Goal: Transaction & Acquisition: Register for event/course

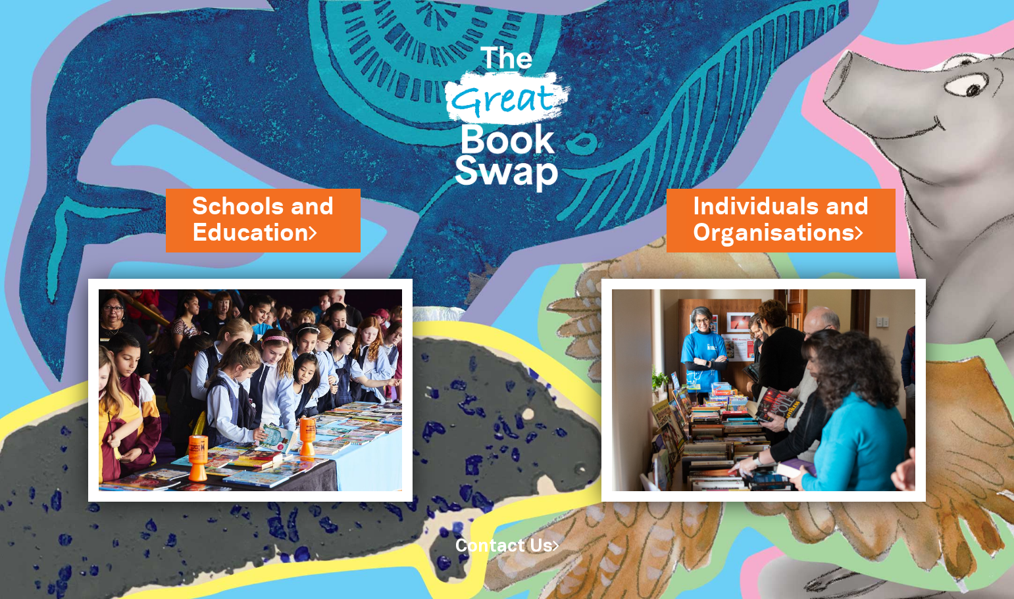
click at [257, 224] on link "Schools and Education" at bounding box center [263, 220] width 142 height 59
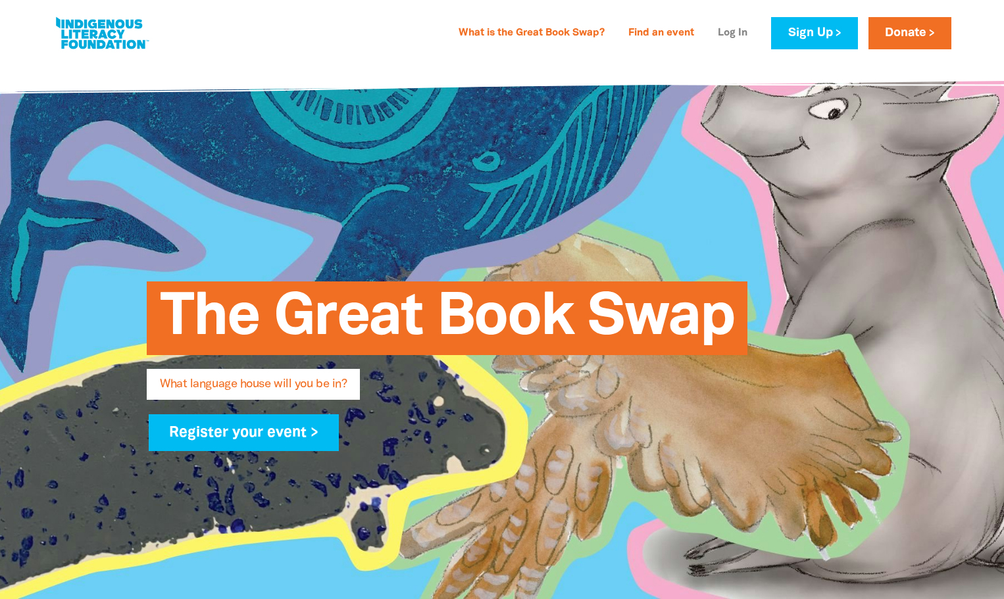
click at [727, 35] on link "Log In" at bounding box center [732, 33] width 45 height 21
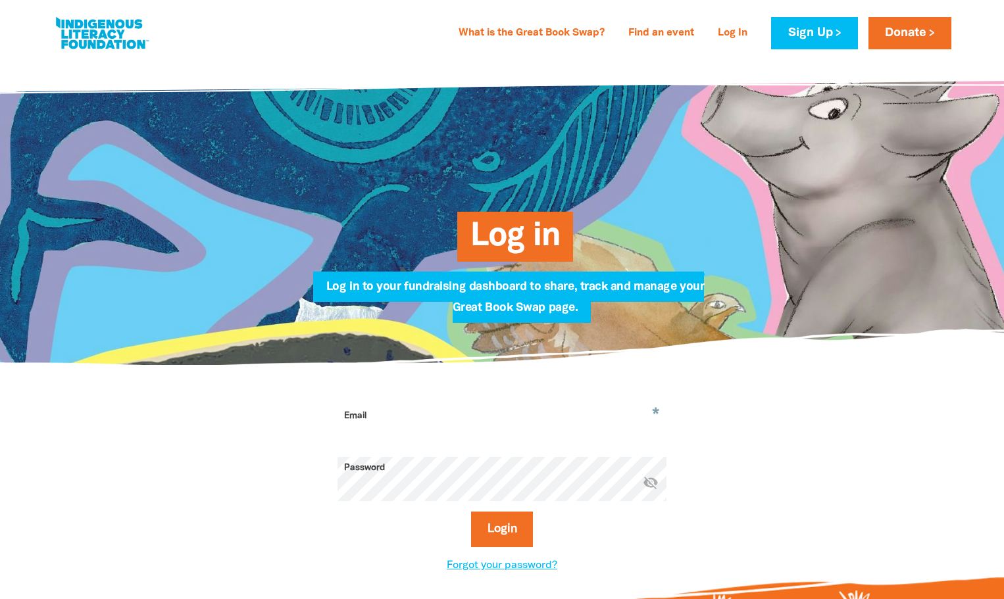
click at [521, 414] on input "Email" at bounding box center [501, 425] width 329 height 41
type input "cathys@regentcollege.wa.edu.au"
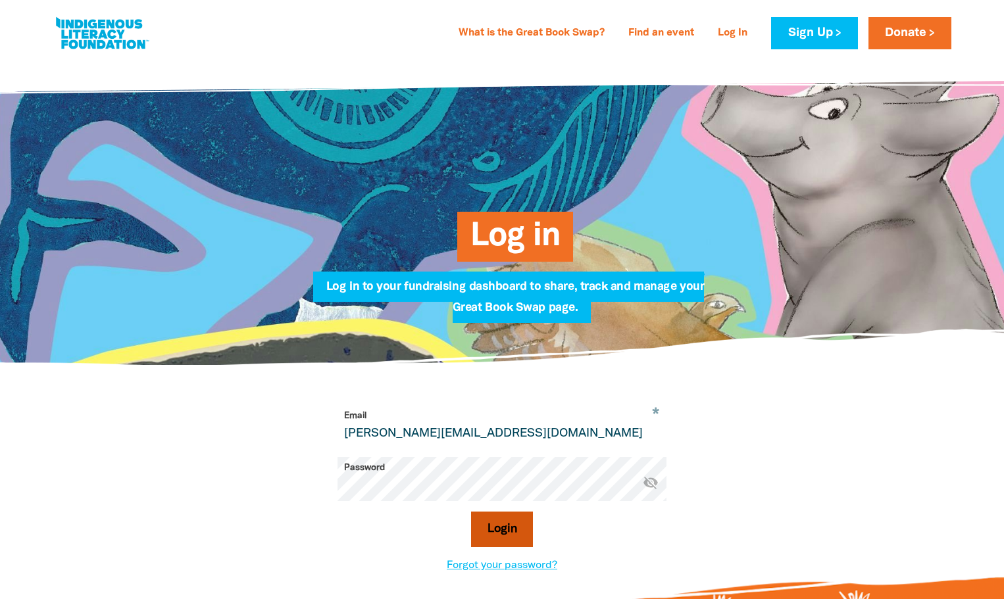
click at [516, 524] on button "Login" at bounding box center [502, 530] width 62 height 36
select select "primary-school"
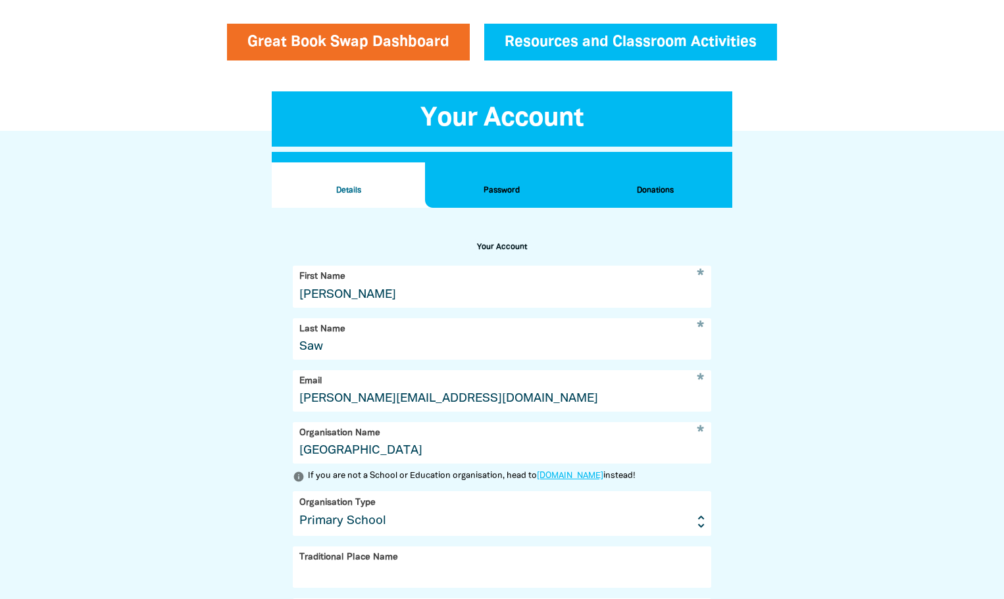
scroll to position [185, 0]
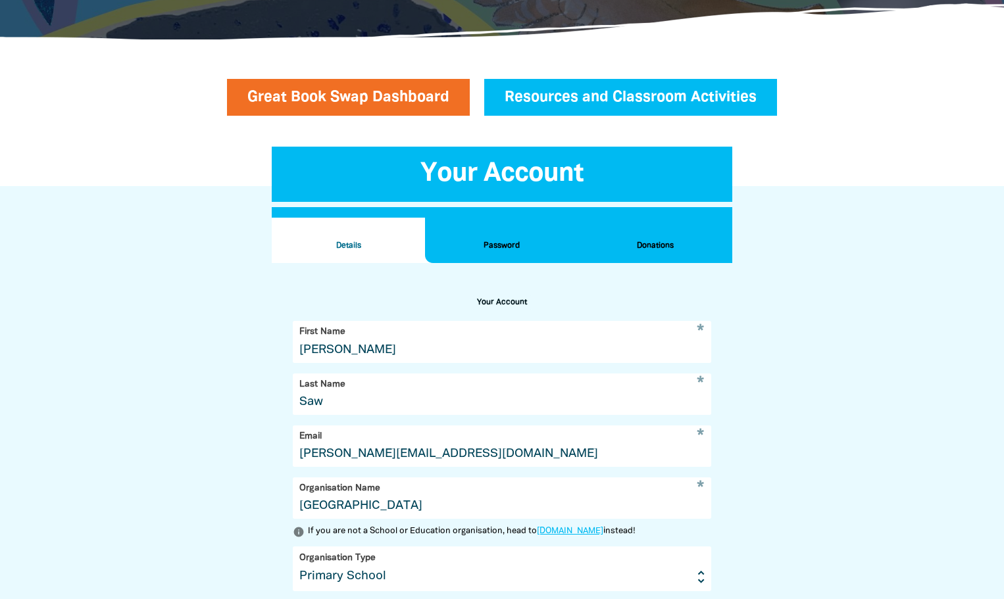
click at [645, 237] on button "Donations" at bounding box center [655, 241] width 153 height 46
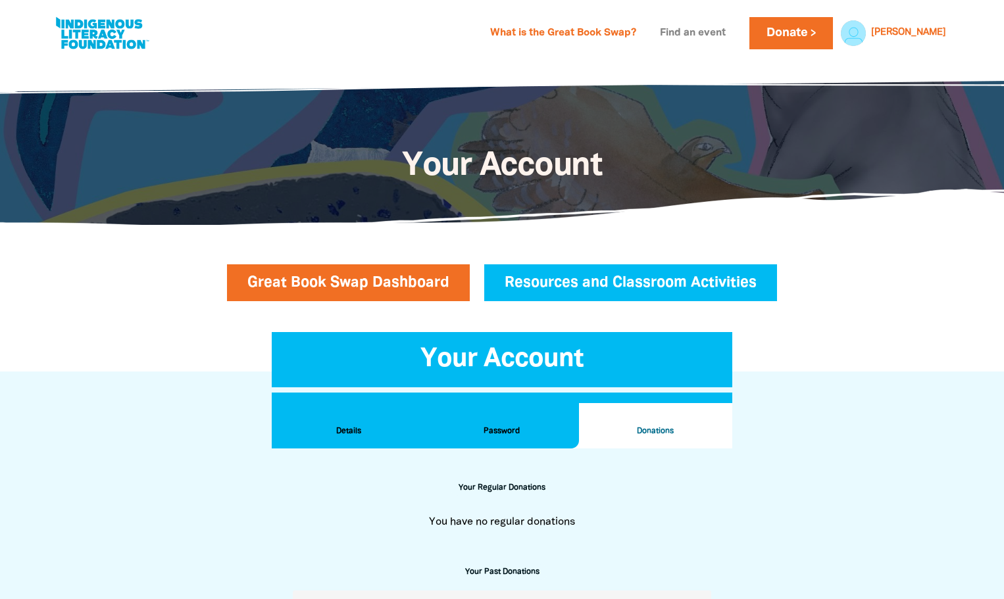
click at [733, 32] on link "Find an event" at bounding box center [693, 33] width 82 height 21
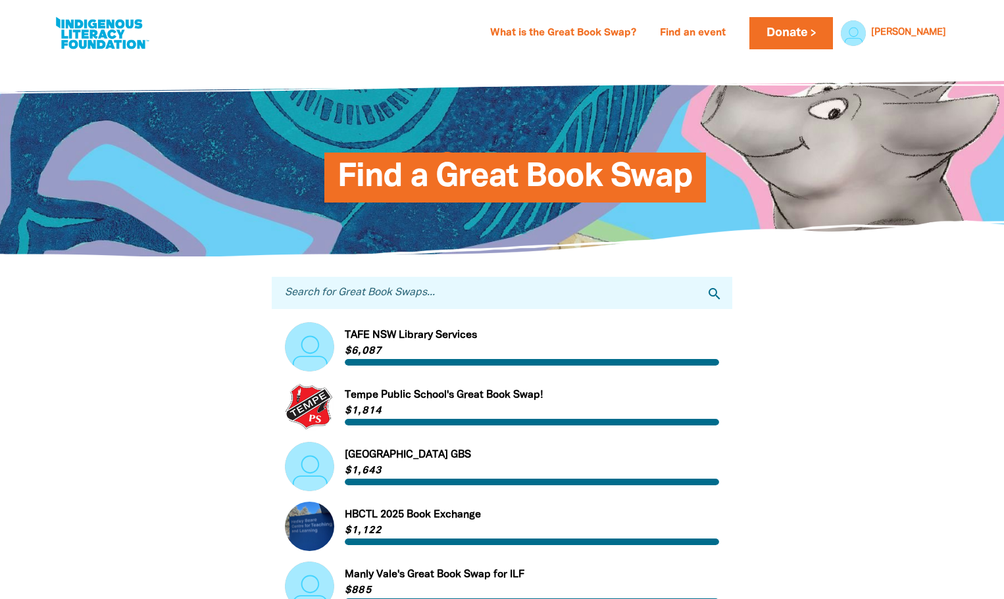
click at [499, 300] on input "Search for Great Book Swaps..." at bounding box center [502, 293] width 460 height 32
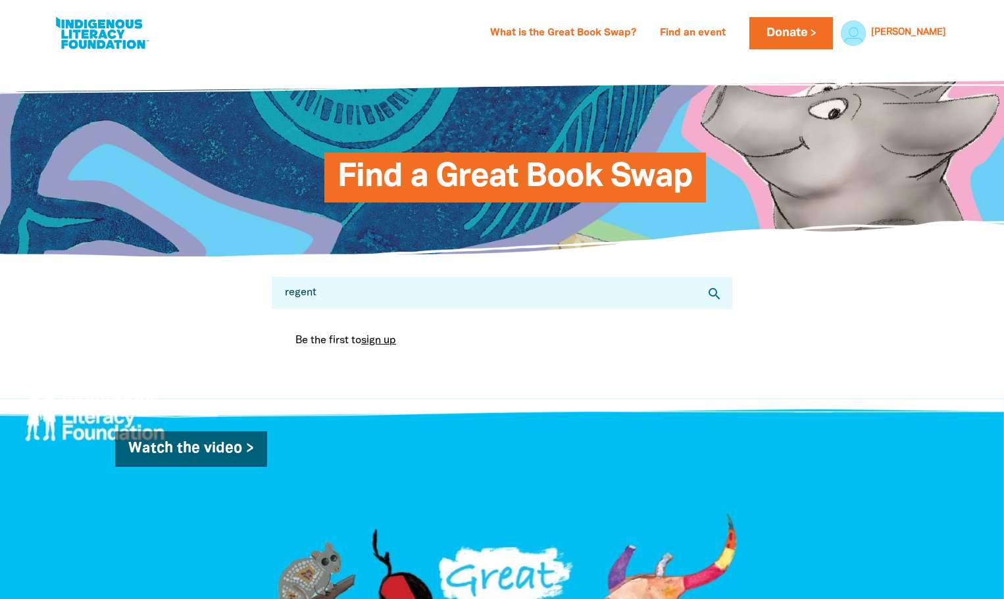
click at [331, 292] on input "regent" at bounding box center [502, 293] width 460 height 32
click at [713, 295] on icon "search" at bounding box center [714, 294] width 16 height 16
drag, startPoint x: 374, startPoint y: 298, endPoint x: 170, endPoint y: 305, distance: 204.0
click at [170, 305] on div "Search for Great Book Swaps... regent college search Be the first to sign up Yo…" at bounding box center [501, 327] width 789 height 141
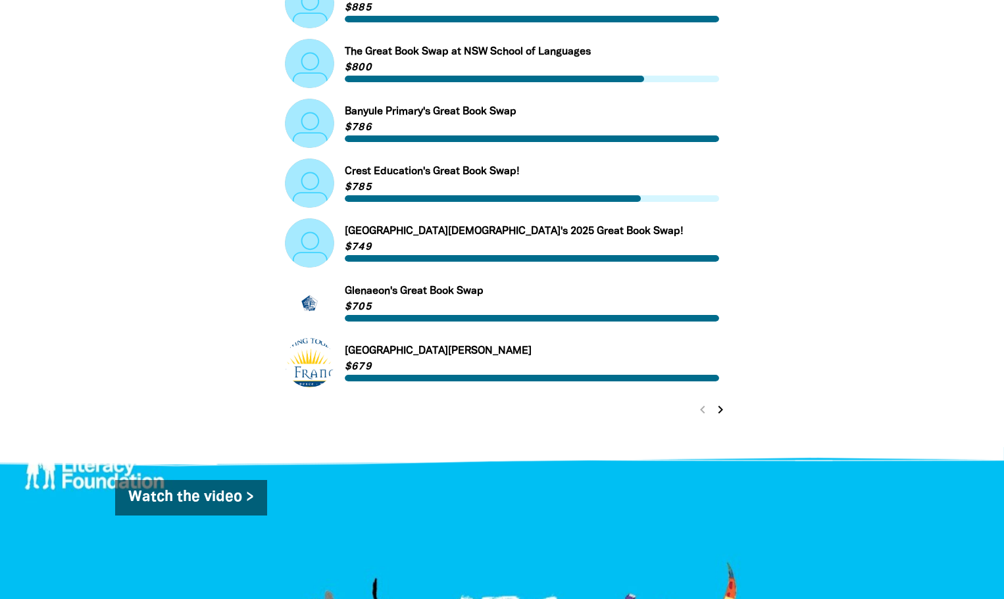
scroll to position [526, 0]
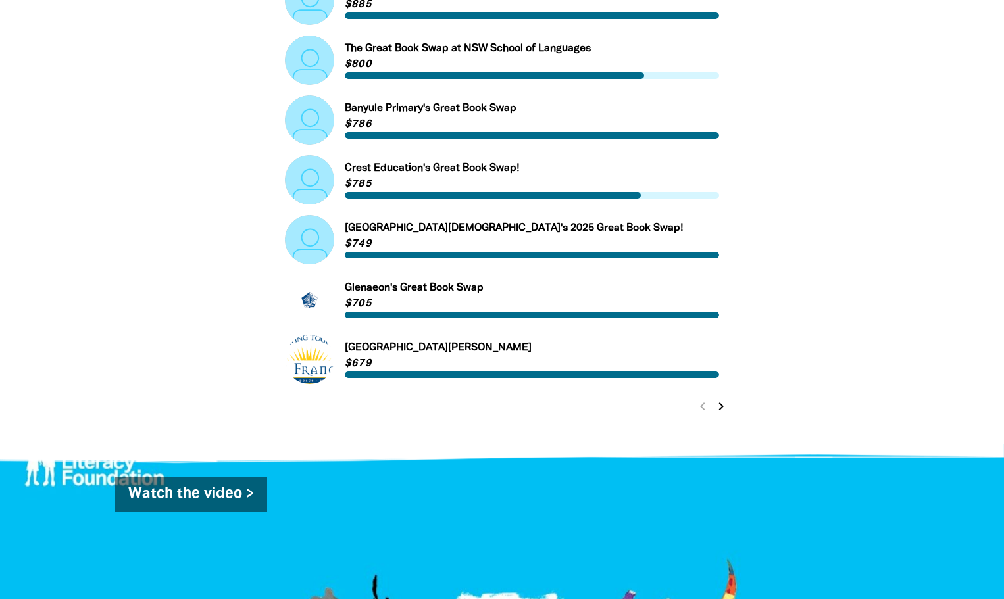
click at [719, 412] on icon "chevron_right" at bounding box center [721, 407] width 16 height 16
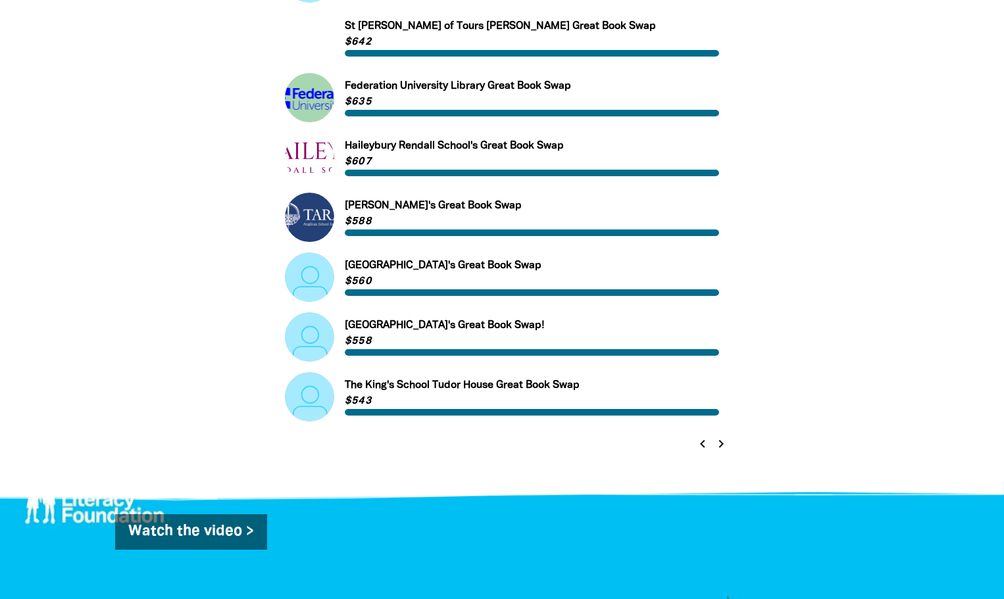
scroll to position [570, 0]
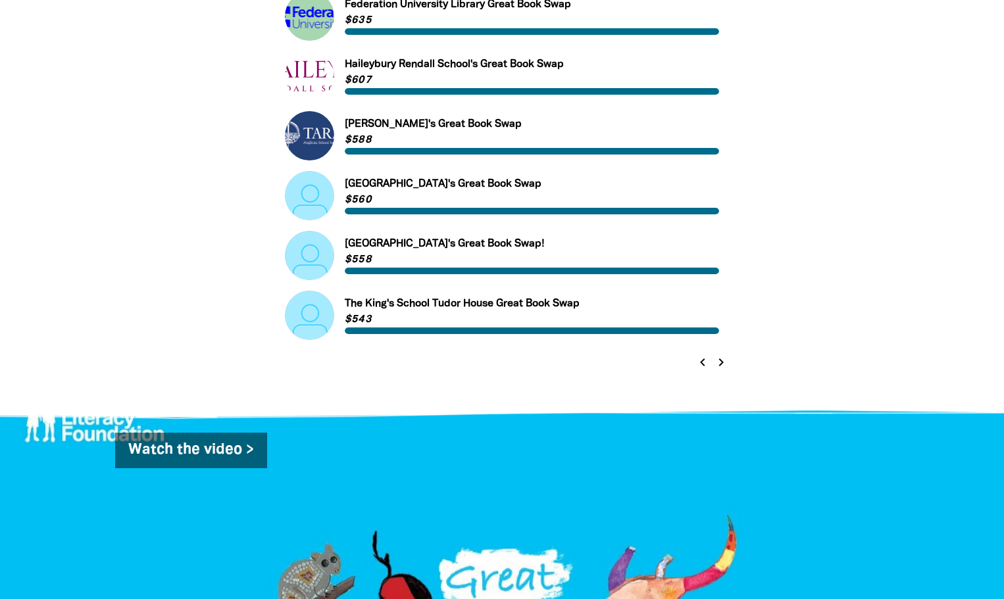
click at [718, 362] on icon "chevron_right" at bounding box center [721, 363] width 16 height 16
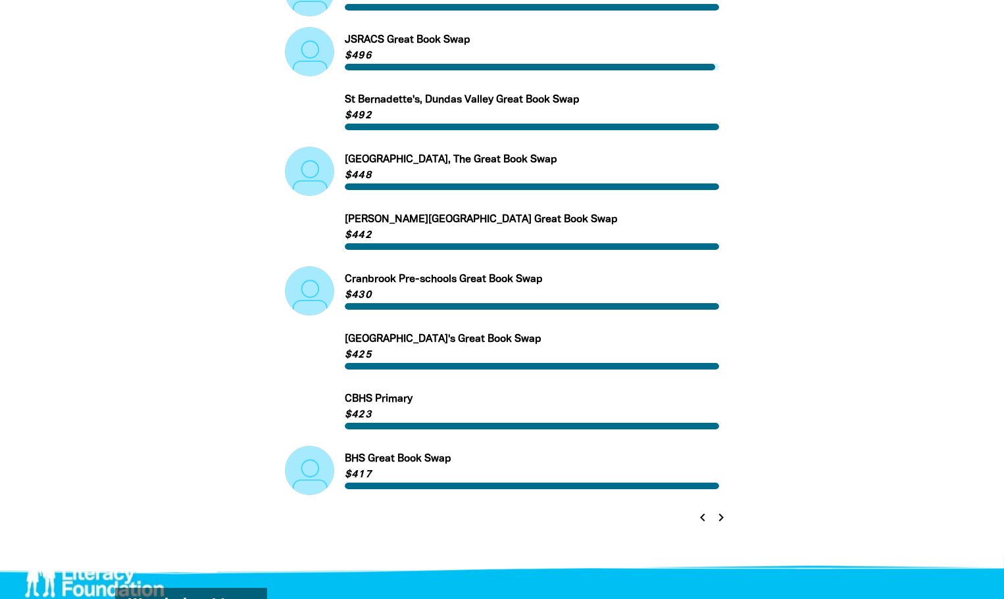
scroll to position [439, 0]
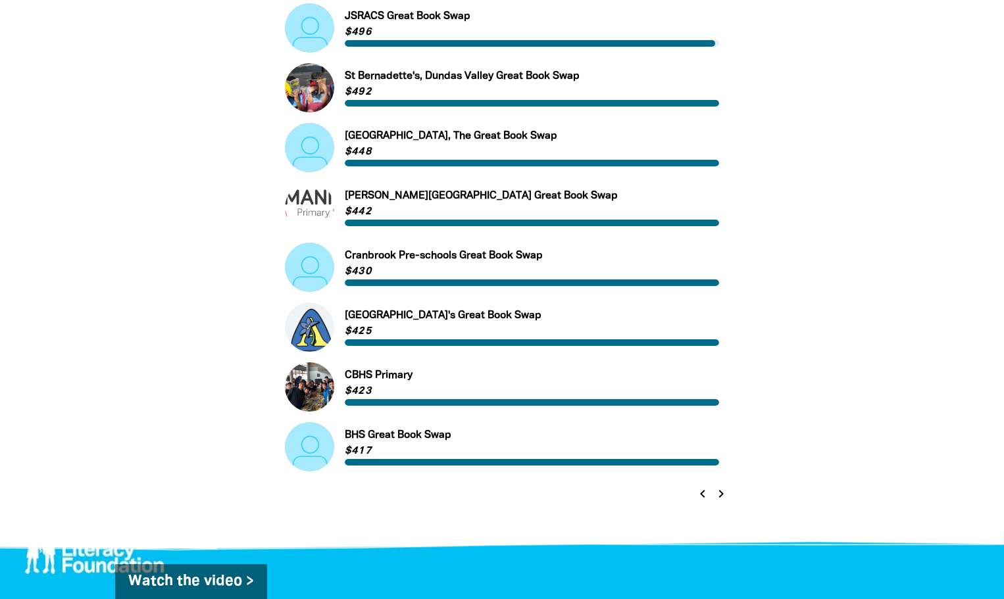
click at [720, 502] on icon "chevron_right" at bounding box center [721, 494] width 16 height 16
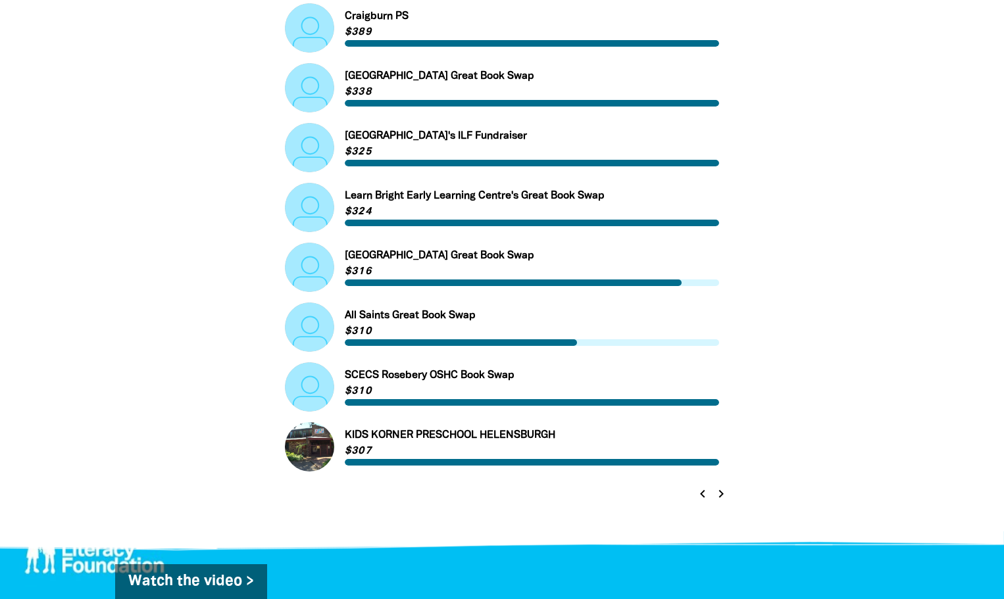
click at [721, 499] on icon "chevron_right" at bounding box center [721, 494] width 16 height 16
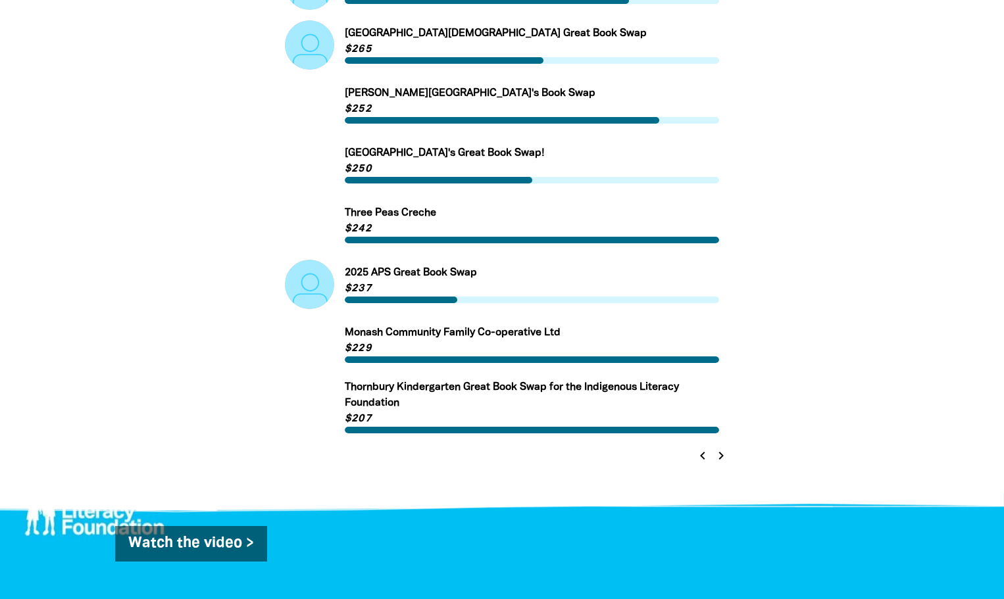
scroll to position [505, 0]
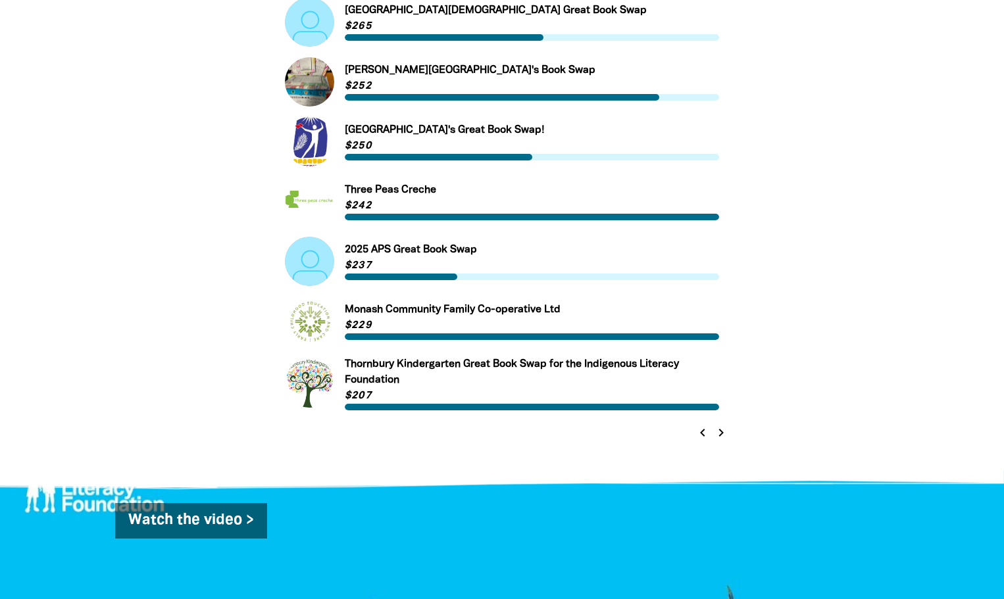
click at [721, 440] on icon "chevron_right" at bounding box center [721, 433] width 16 height 16
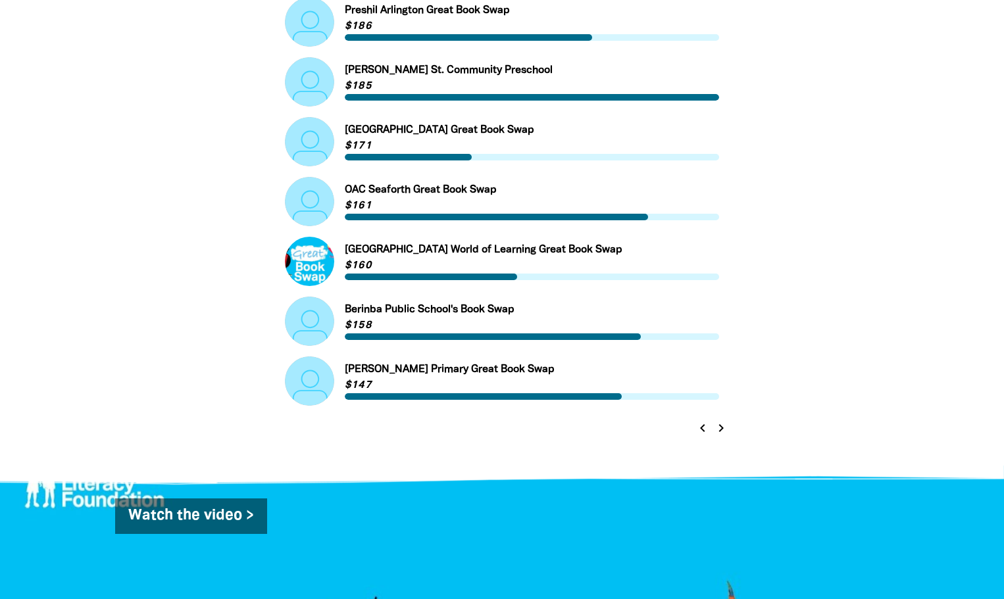
click at [722, 431] on icon "chevron_right" at bounding box center [721, 428] width 16 height 16
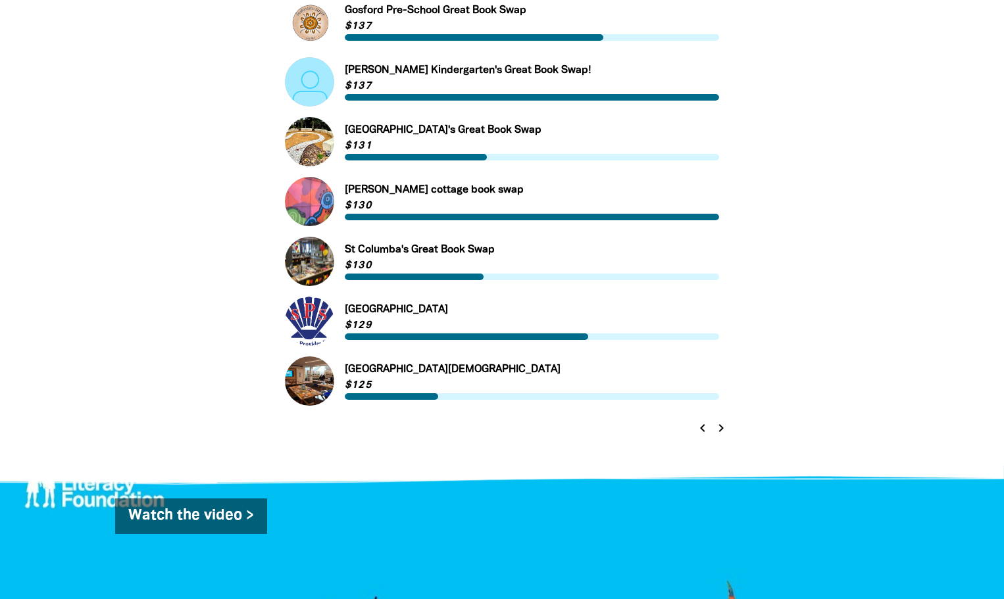
click at [721, 431] on icon "chevron_right" at bounding box center [721, 428] width 16 height 16
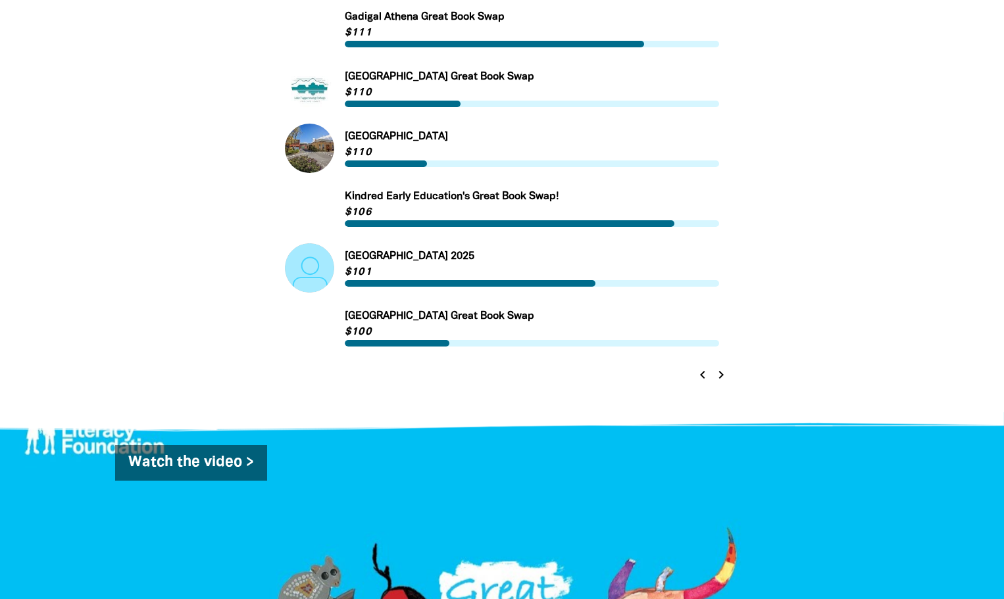
scroll to position [570, 0]
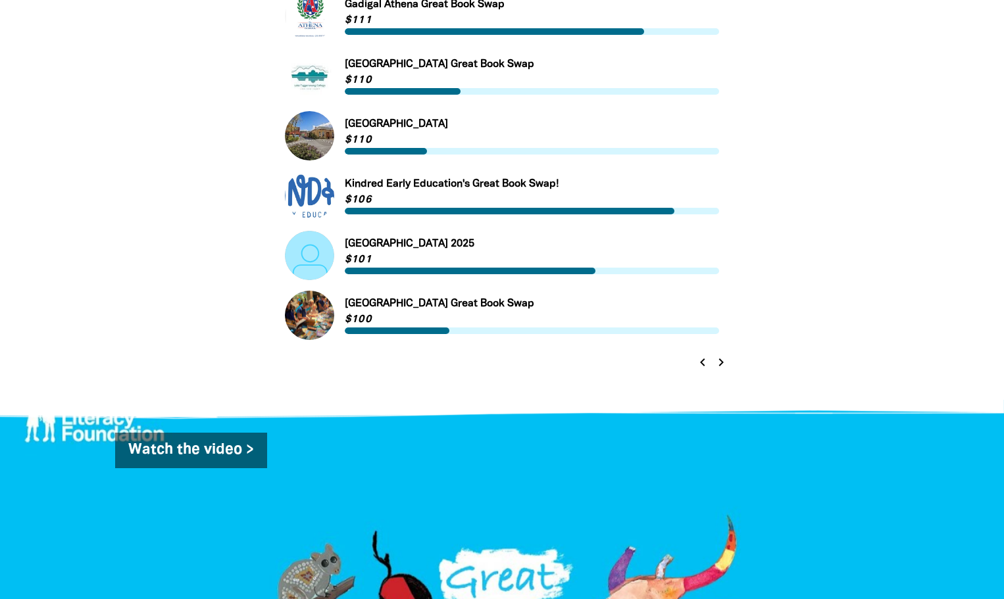
click at [719, 359] on icon "chevron_right" at bounding box center [721, 363] width 16 height 16
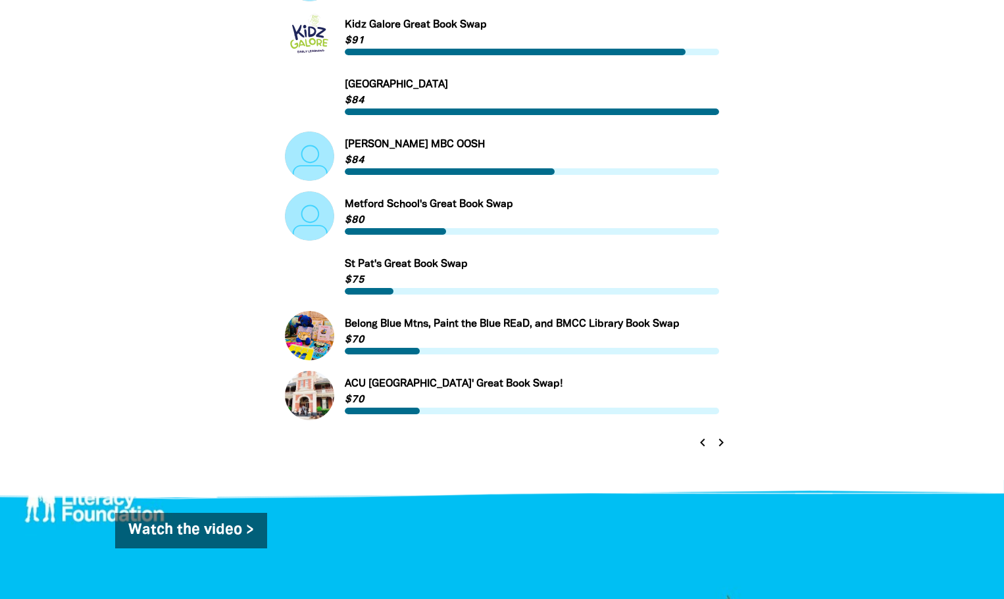
scroll to position [505, 0]
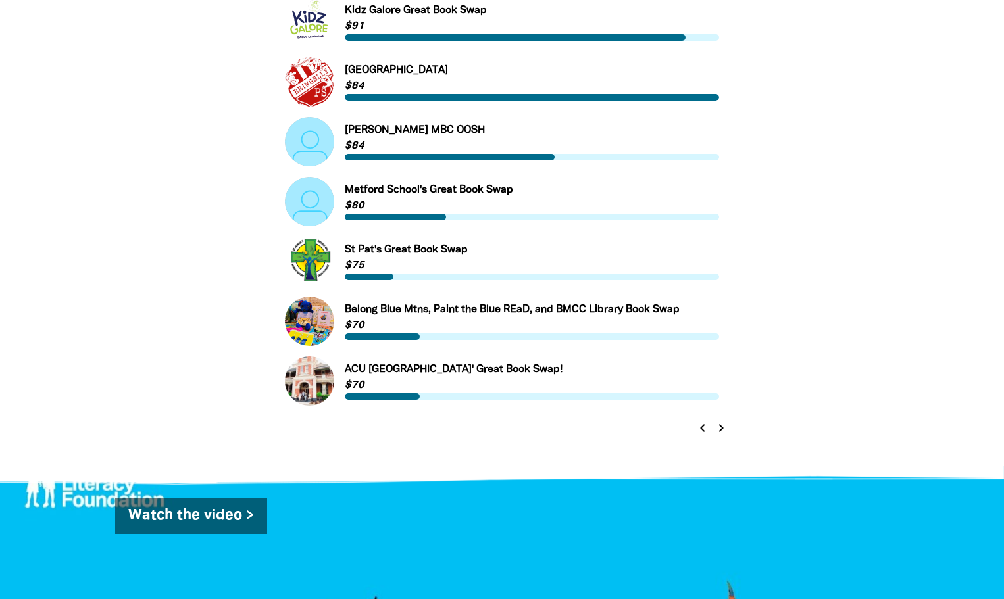
click at [721, 431] on icon "chevron_right" at bounding box center [721, 428] width 16 height 16
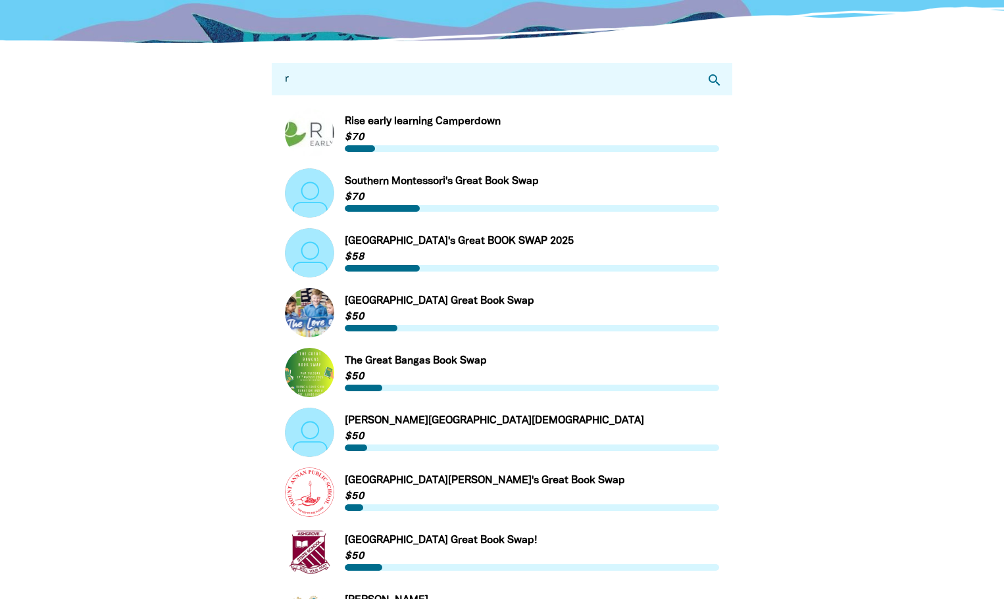
scroll to position [0, 0]
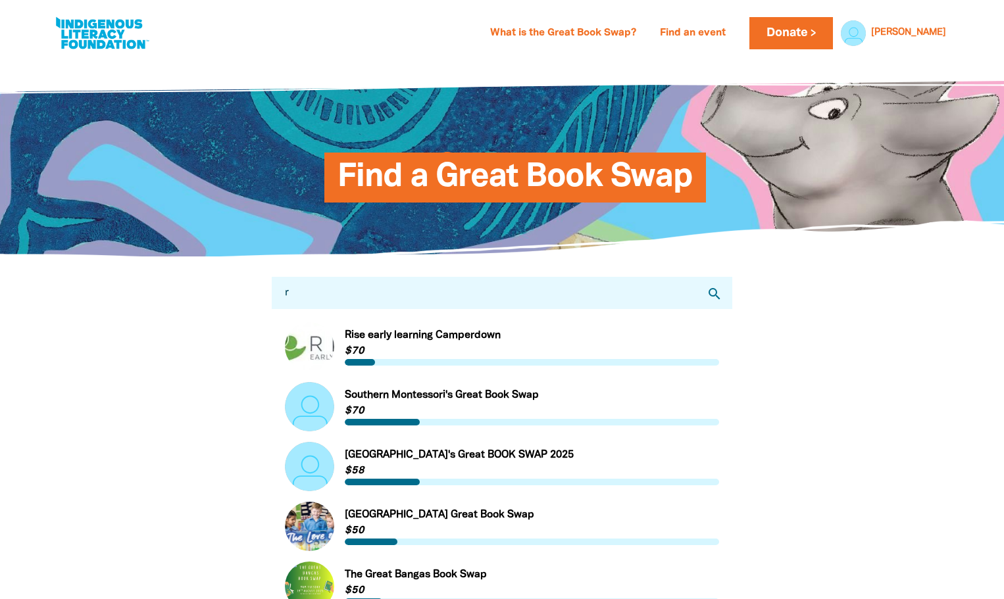
drag, startPoint x: 367, startPoint y: 293, endPoint x: 232, endPoint y: 290, distance: 135.5
type input "college"
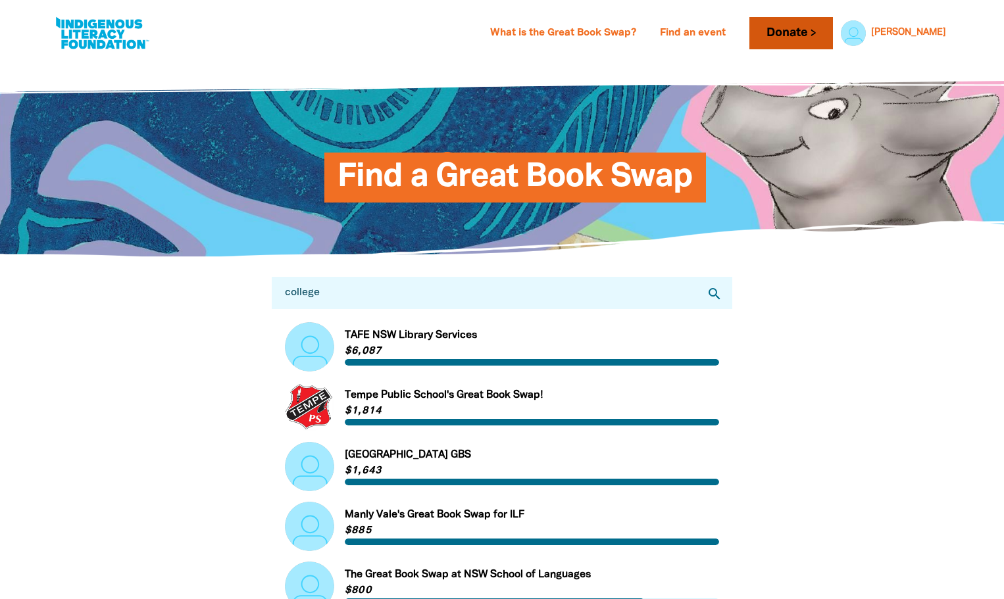
click at [832, 31] on link "Donate" at bounding box center [790, 33] width 83 height 32
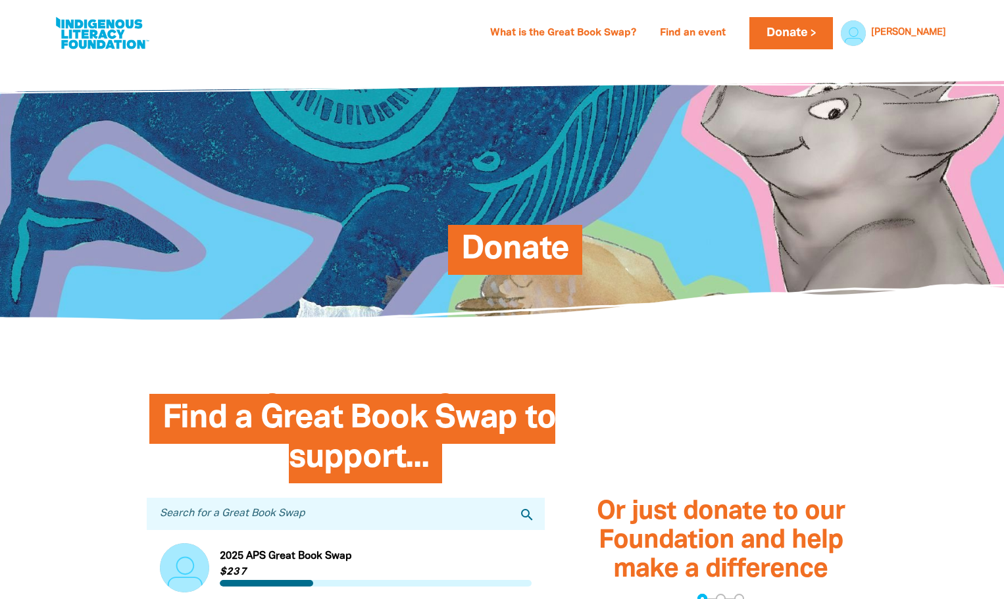
click at [339, 518] on input "Search for a Great Book Swap" at bounding box center [346, 514] width 398 height 32
type input "regent"
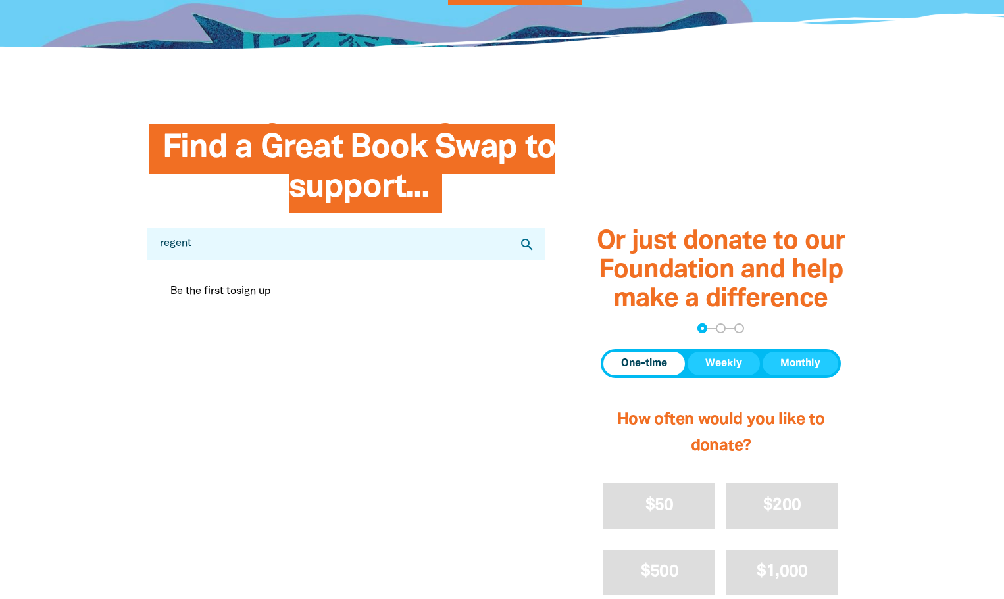
scroll to position [263, 0]
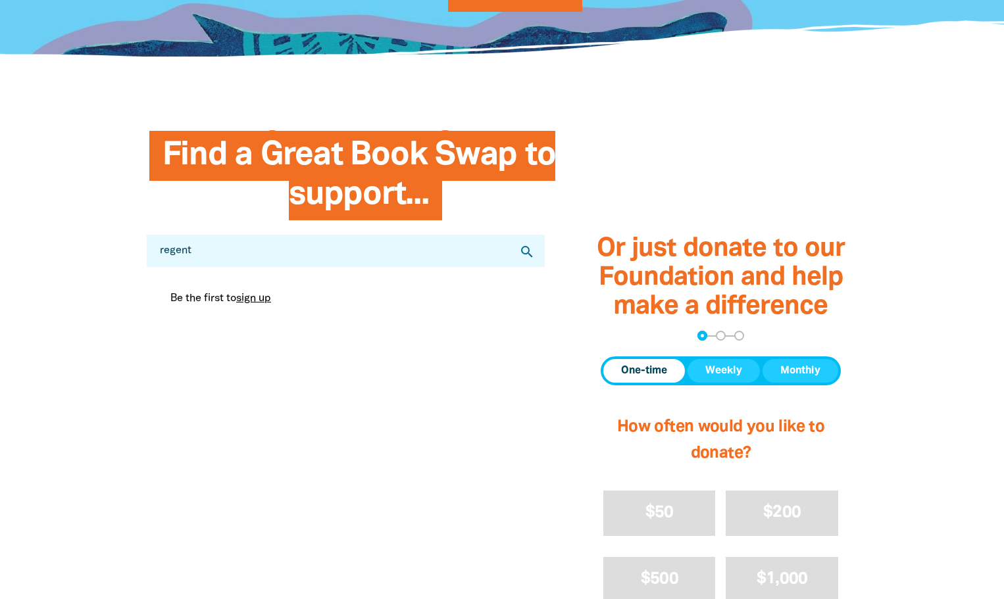
click at [257, 303] on link "sign up" at bounding box center [253, 298] width 35 height 9
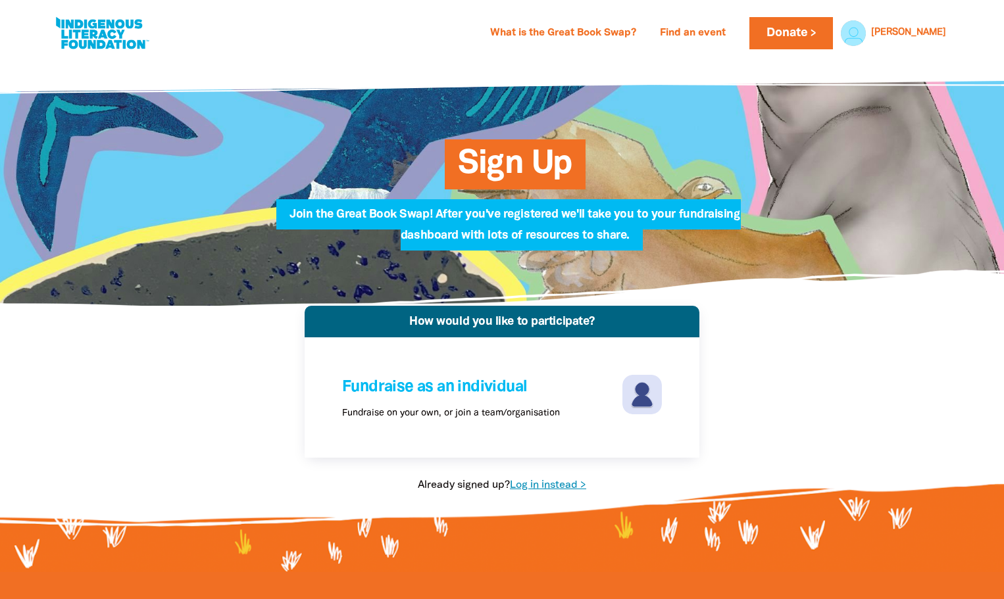
click at [541, 485] on link "Log in instead >" at bounding box center [548, 485] width 76 height 9
select select "primary-school"
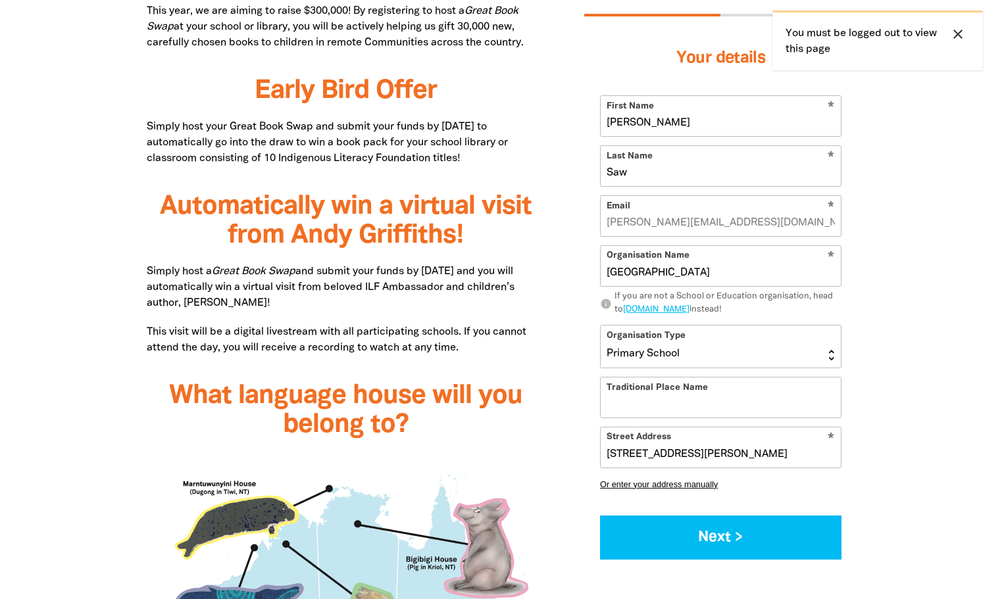
scroll to position [855, 0]
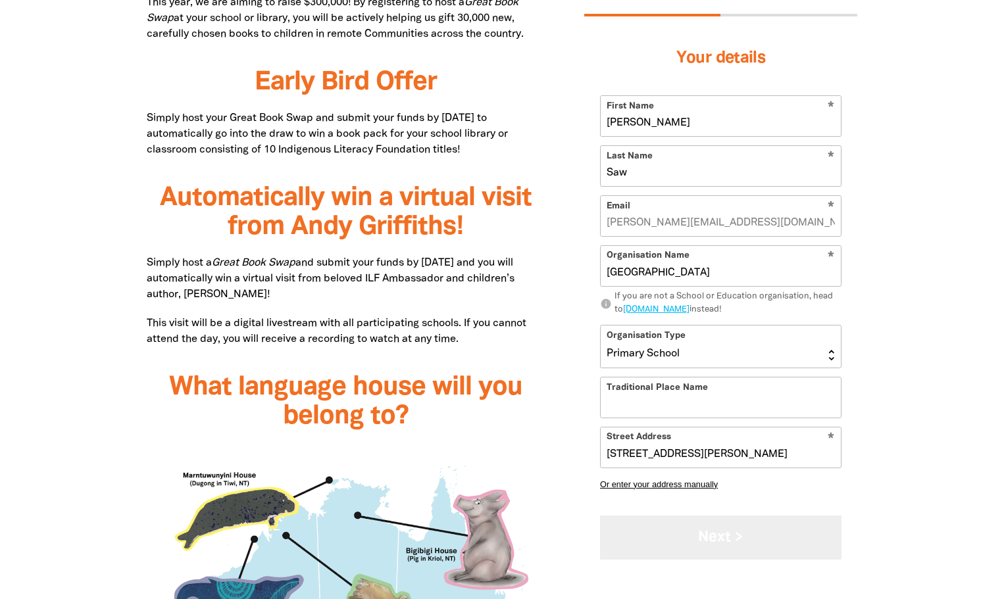
click at [708, 541] on button "Next >" at bounding box center [720, 537] width 241 height 44
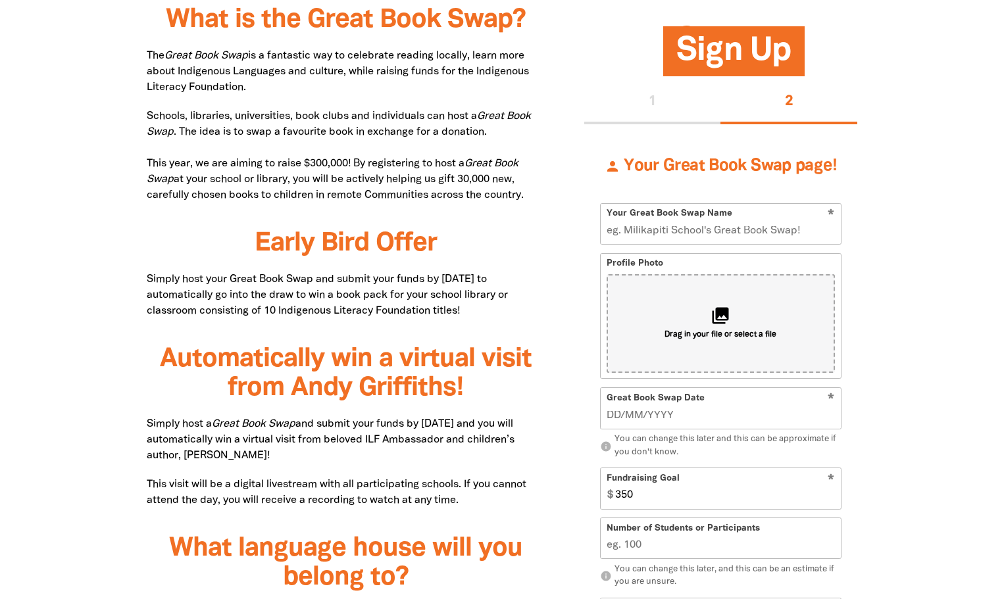
scroll to position [429, 0]
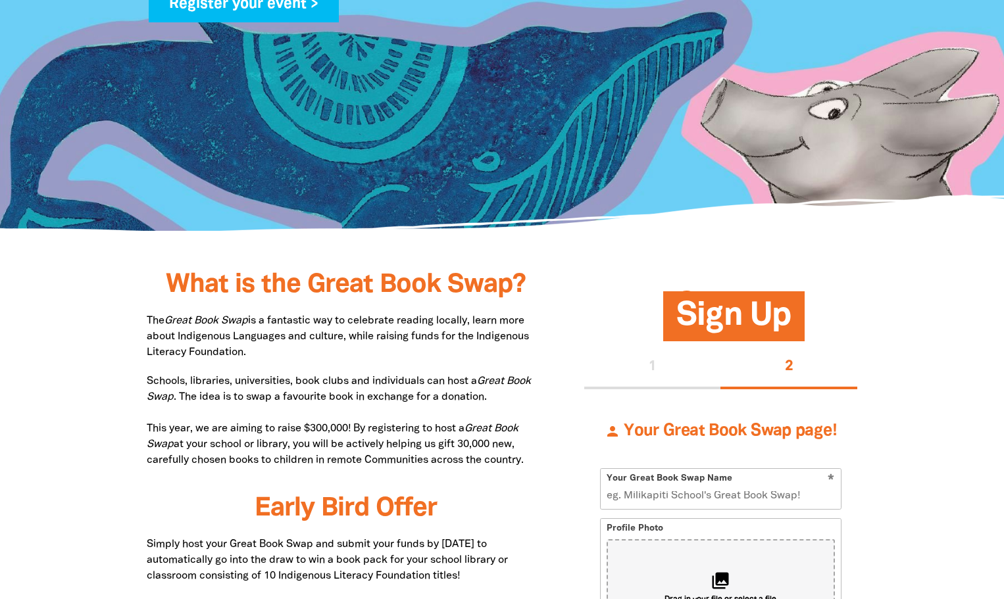
select select "primary-school"
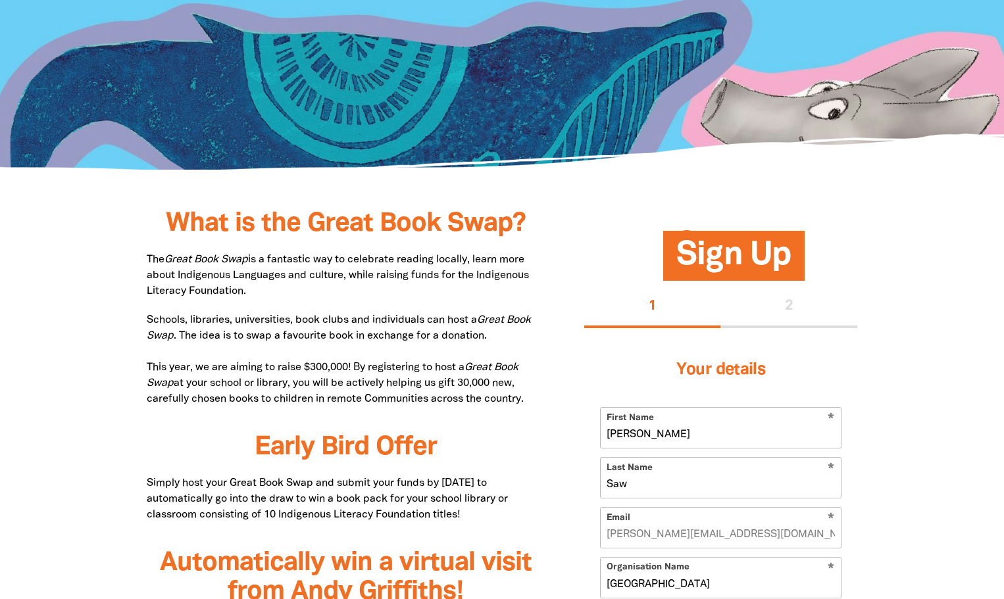
scroll to position [460, 0]
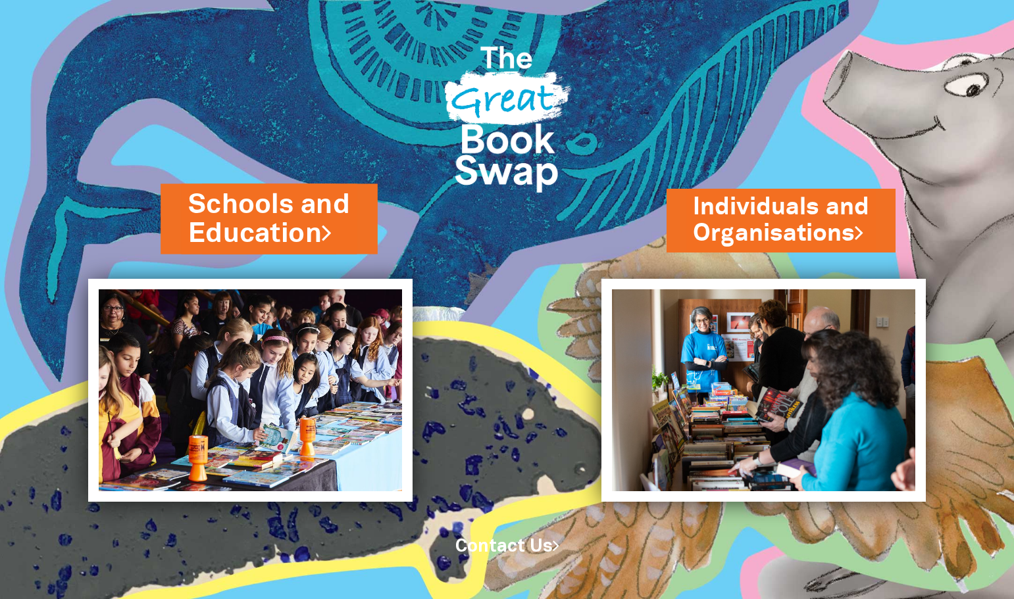
click at [249, 226] on link "Schools and Education" at bounding box center [270, 218] width 162 height 66
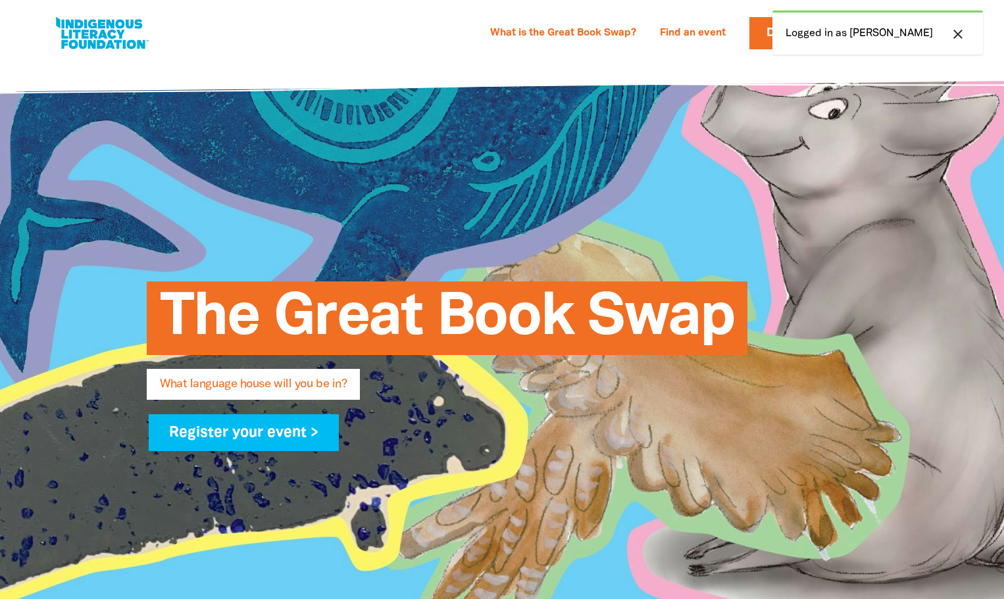
select select "primary-school"
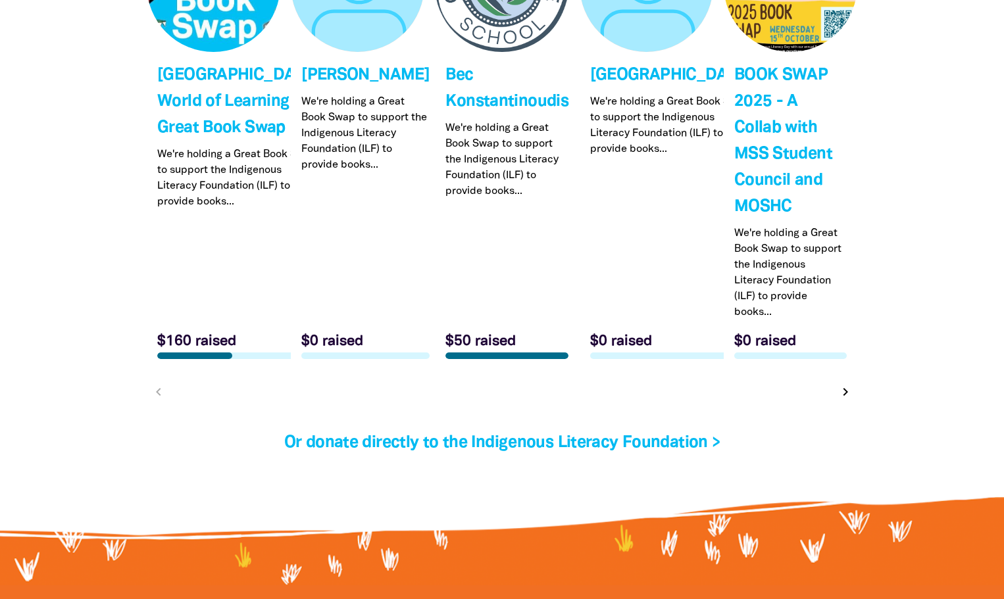
scroll to position [4210, 0]
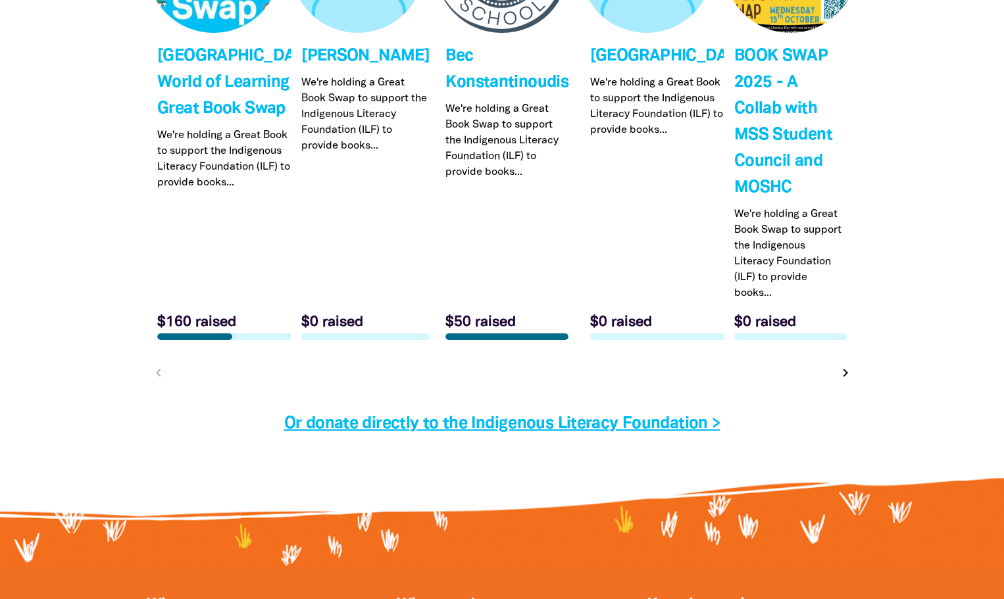
click at [462, 429] on link "Or donate directly to the Indigenous Literacy Foundation >" at bounding box center [502, 423] width 436 height 15
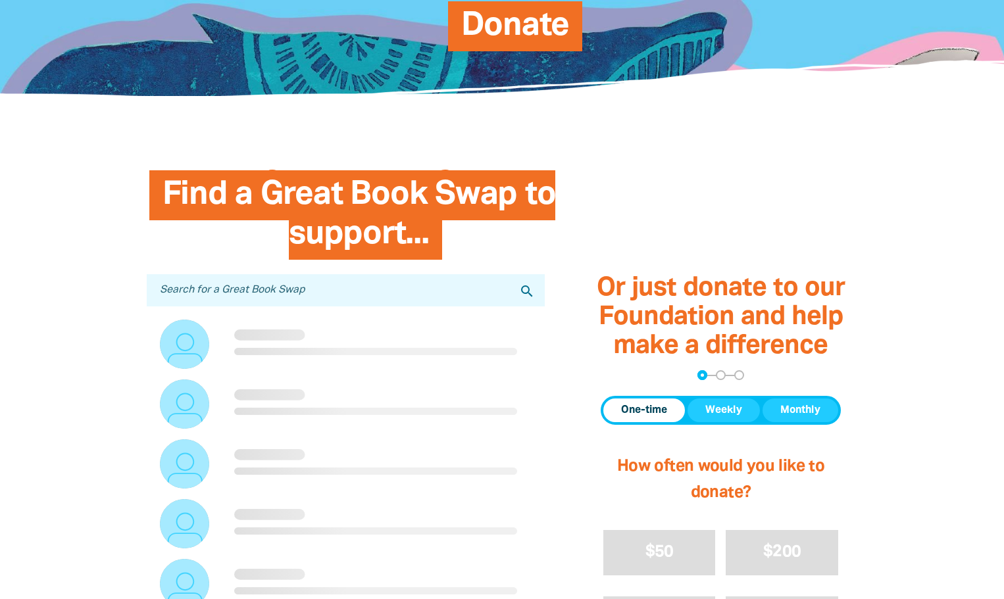
scroll to position [263, 0]
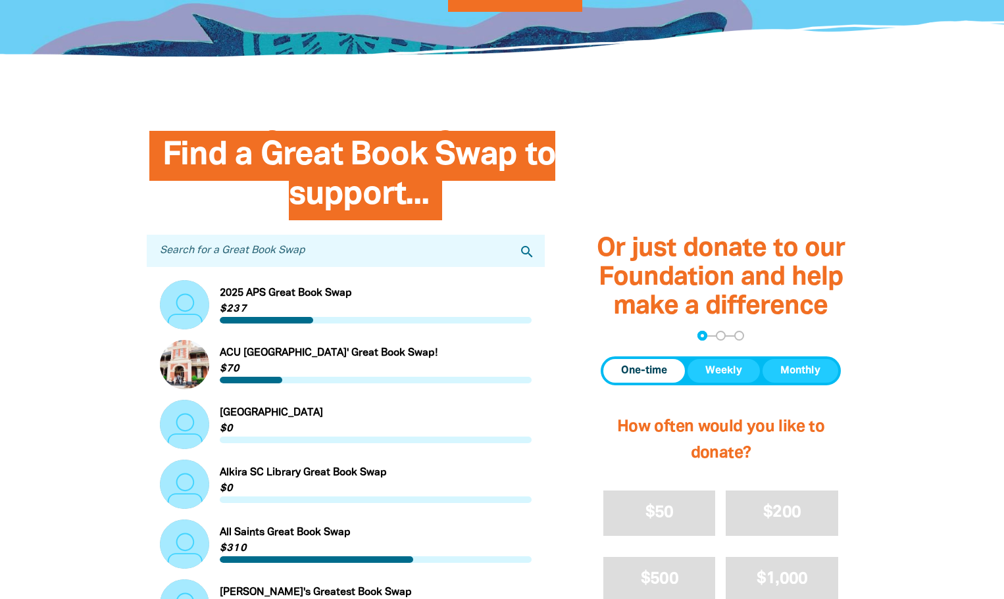
click at [635, 369] on span "One-time" at bounding box center [644, 371] width 46 height 16
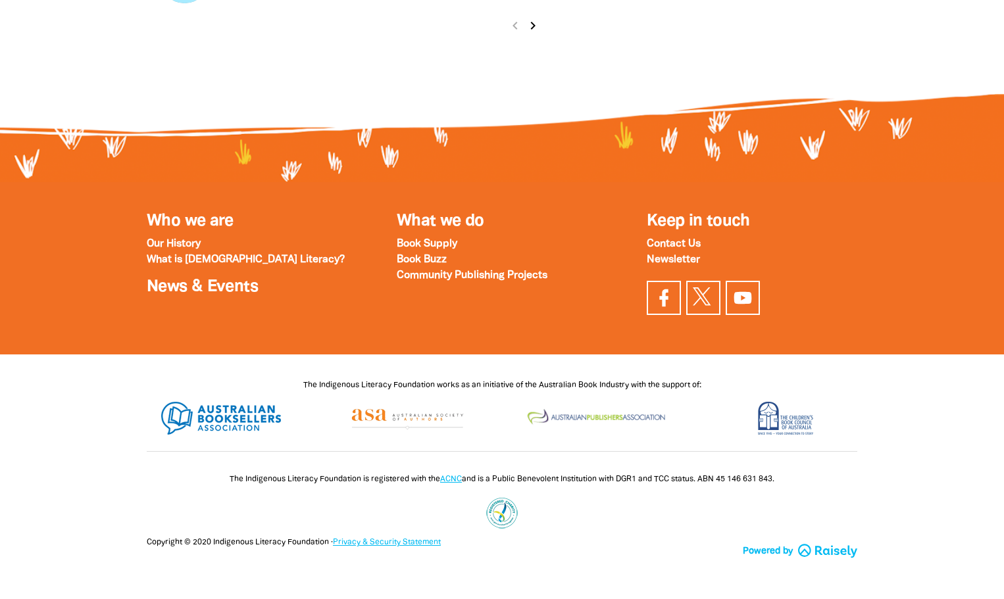
scroll to position [1729, 0]
click at [666, 249] on strong "Contact Us" at bounding box center [674, 243] width 54 height 9
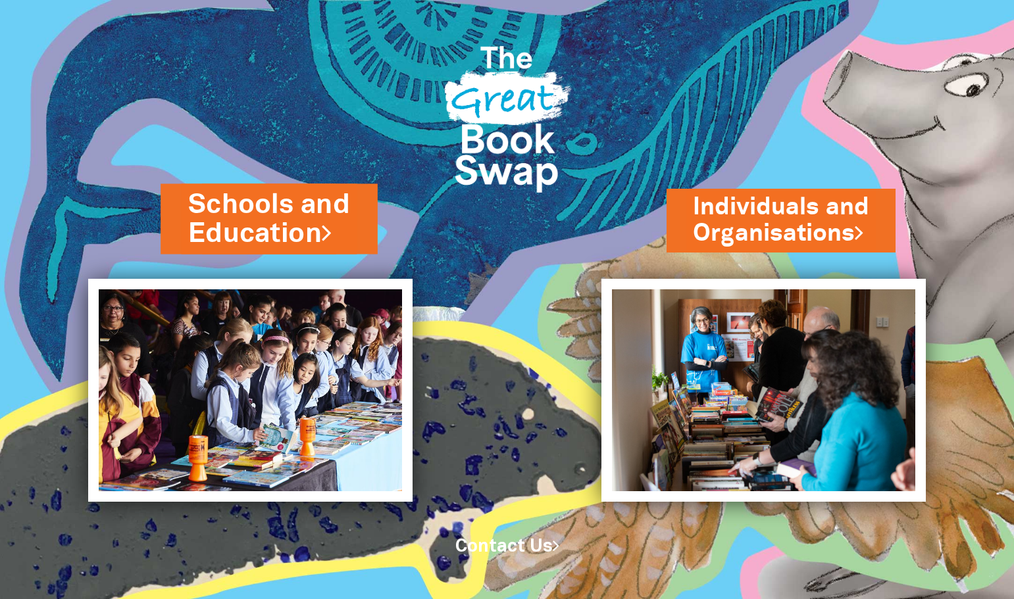
click at [233, 221] on link "Schools and Education" at bounding box center [270, 218] width 162 height 66
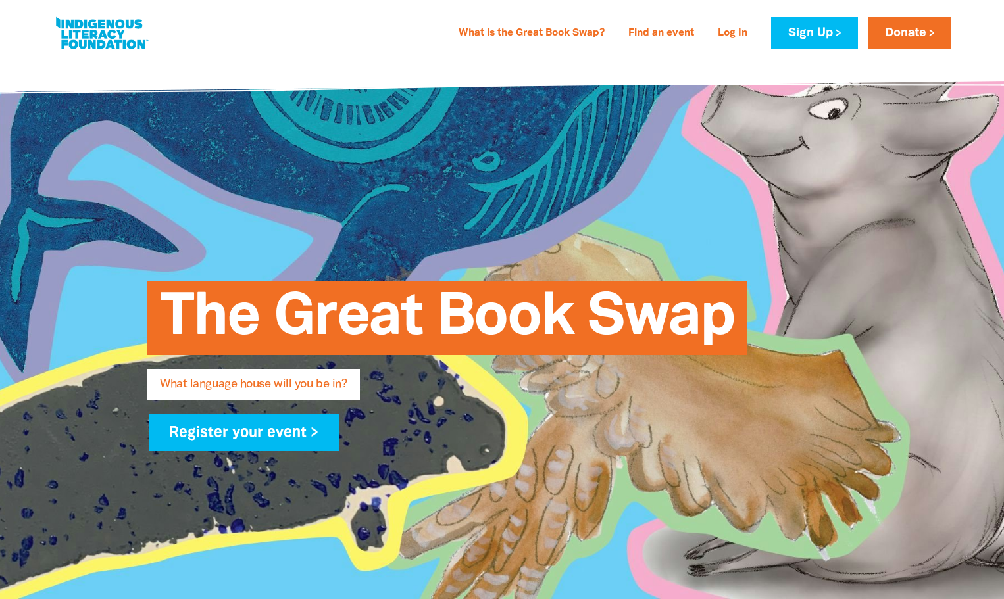
type input "[PERSON_NAME]"
type input "Saw"
type input "[PERSON_NAME][EMAIL_ADDRESS][DOMAIN_NAME]"
type input "[GEOGRAPHIC_DATA]"
select select "primary-school"
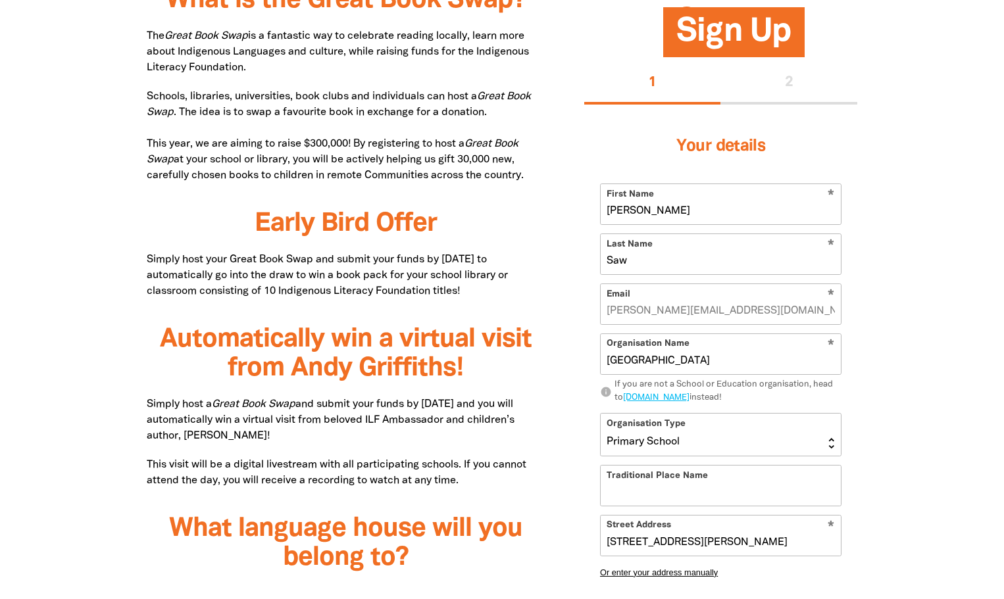
scroll to position [789, 0]
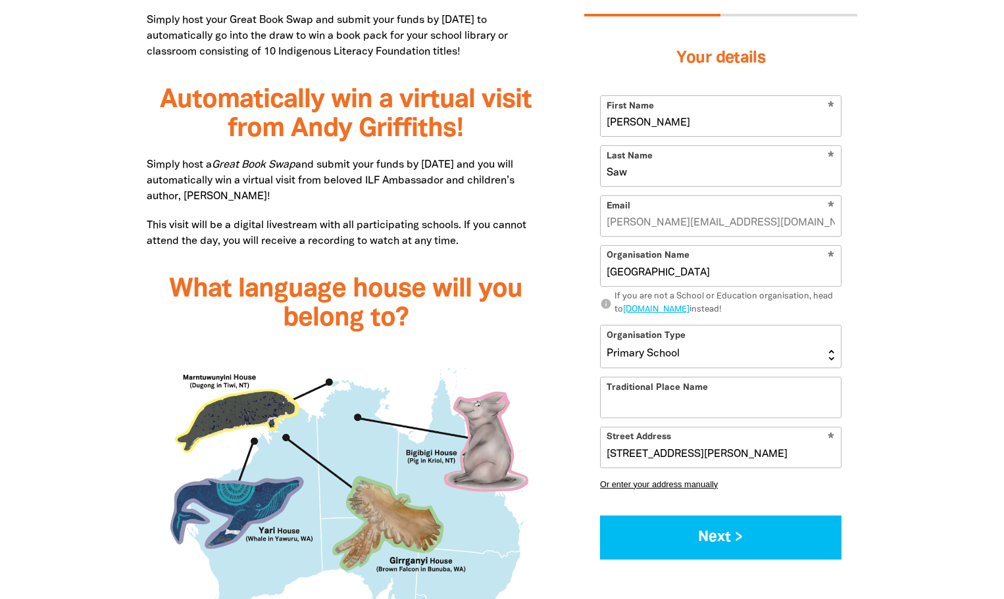
scroll to position [987, 0]
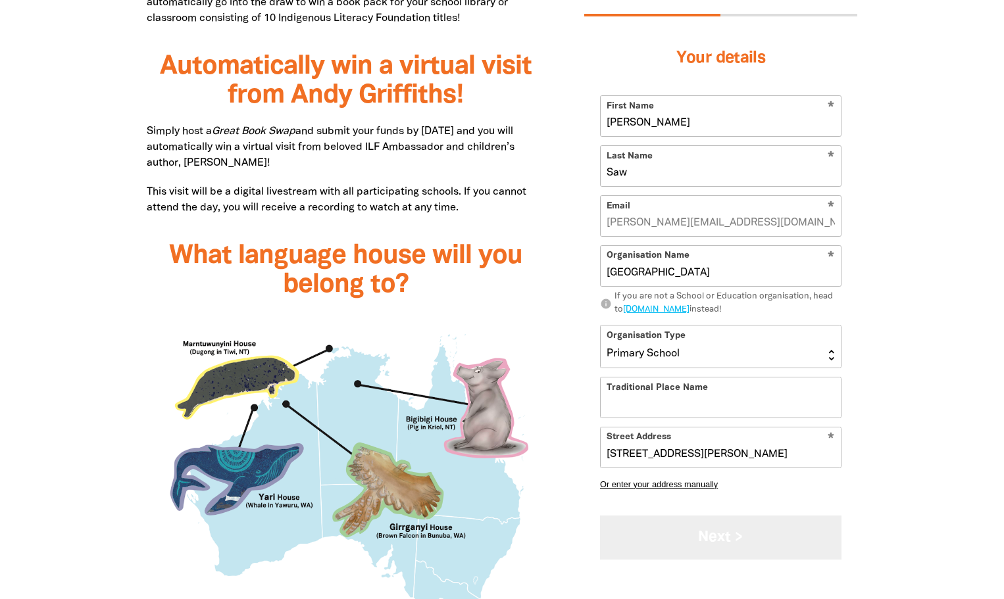
click at [785, 537] on button "Next >" at bounding box center [720, 537] width 241 height 44
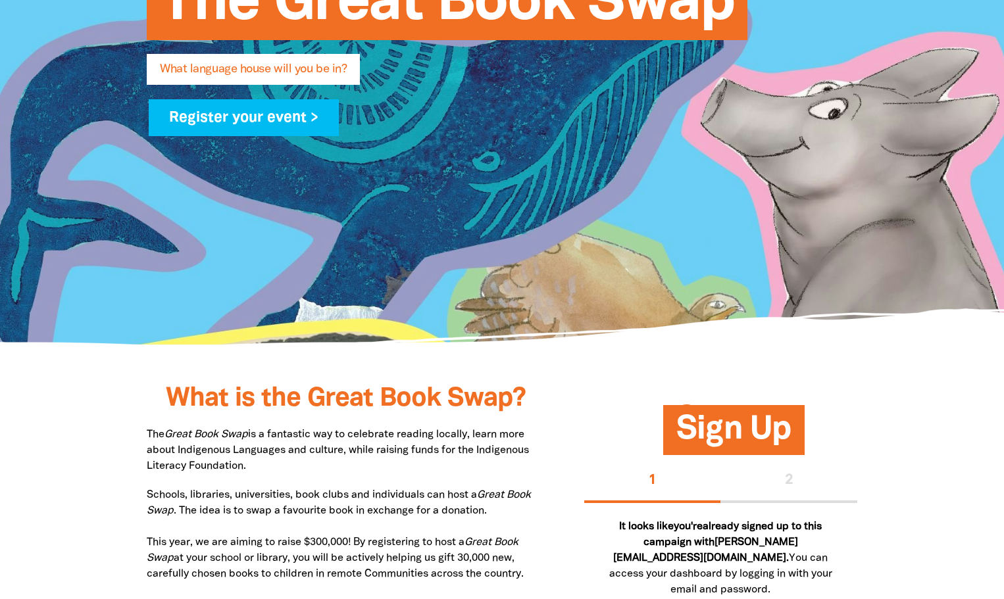
scroll to position [66, 0]
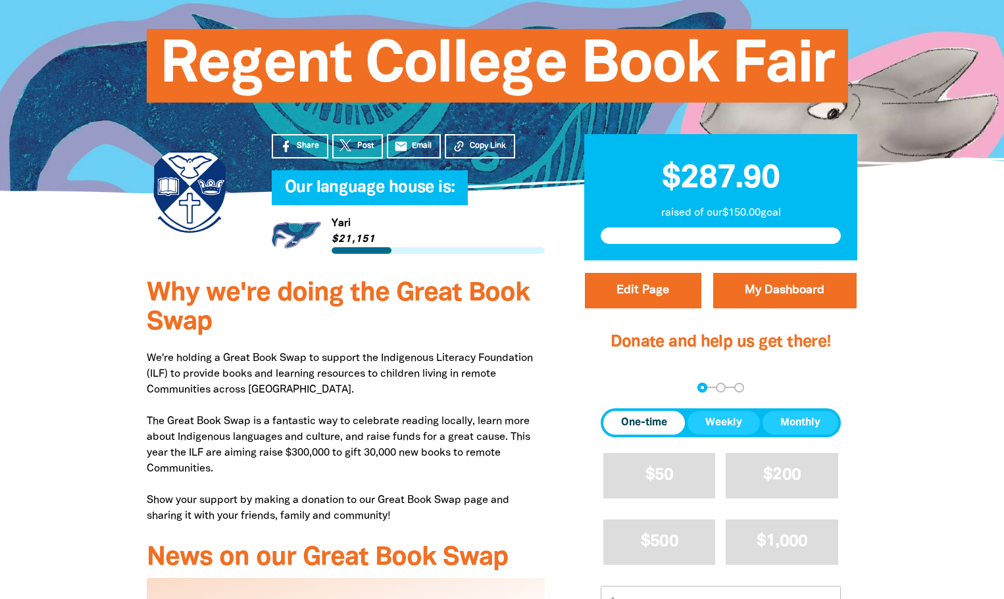
scroll to position [132, 0]
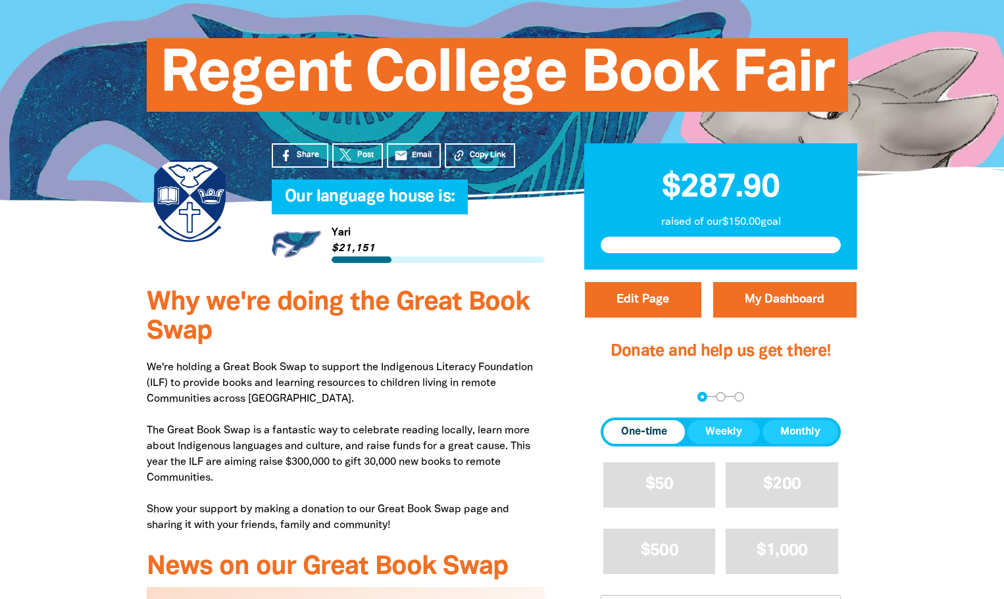
click at [933, 17] on div at bounding box center [502, 65] width 1004 height 275
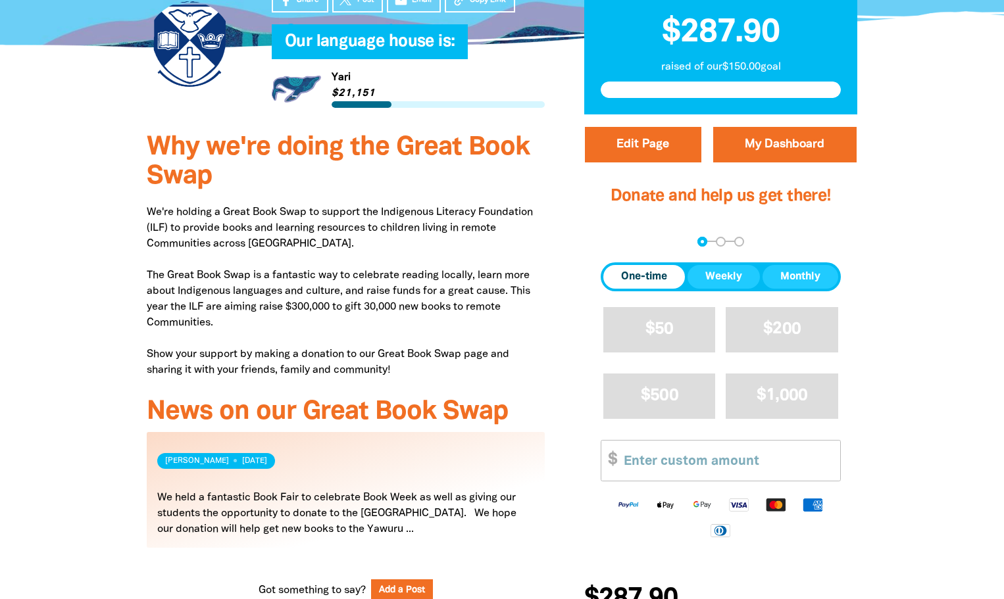
scroll to position [263, 0]
